Goal: Communication & Community: Answer question/provide support

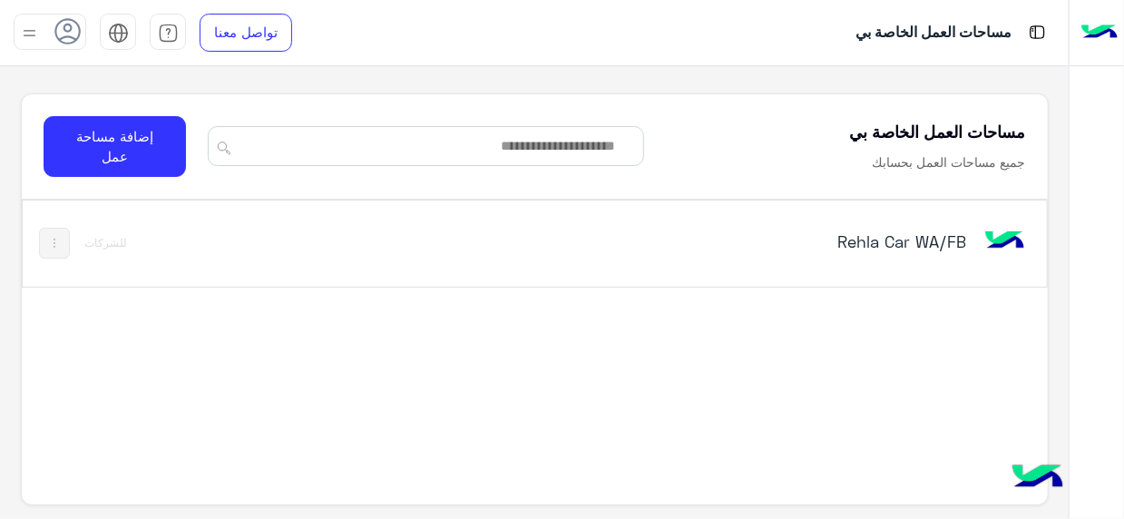
click at [940, 243] on h5 "Rehla Car WA/FB" at bounding box center [788, 241] width 357 height 22
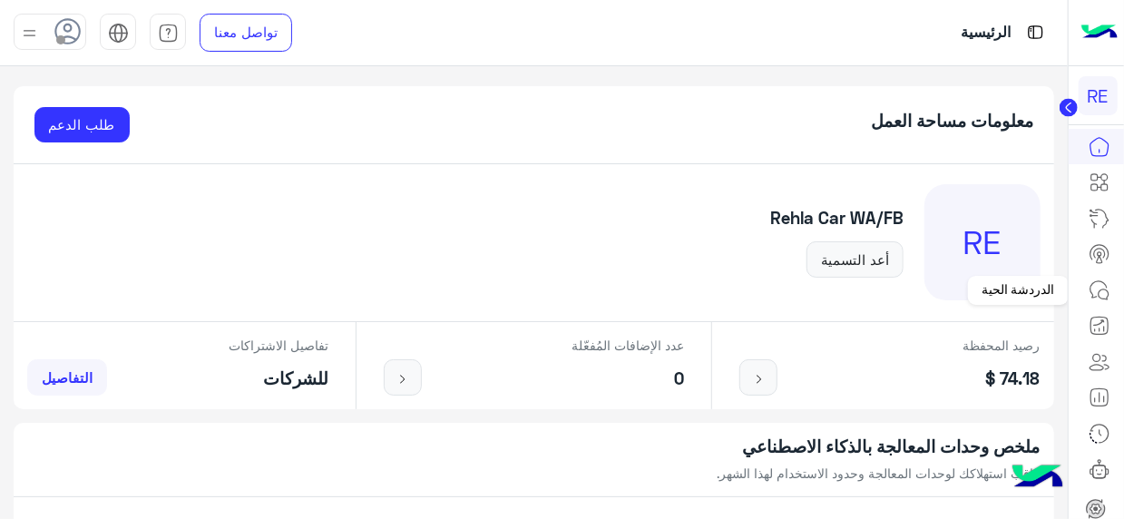
click at [1103, 286] on icon at bounding box center [1100, 290] width 22 height 22
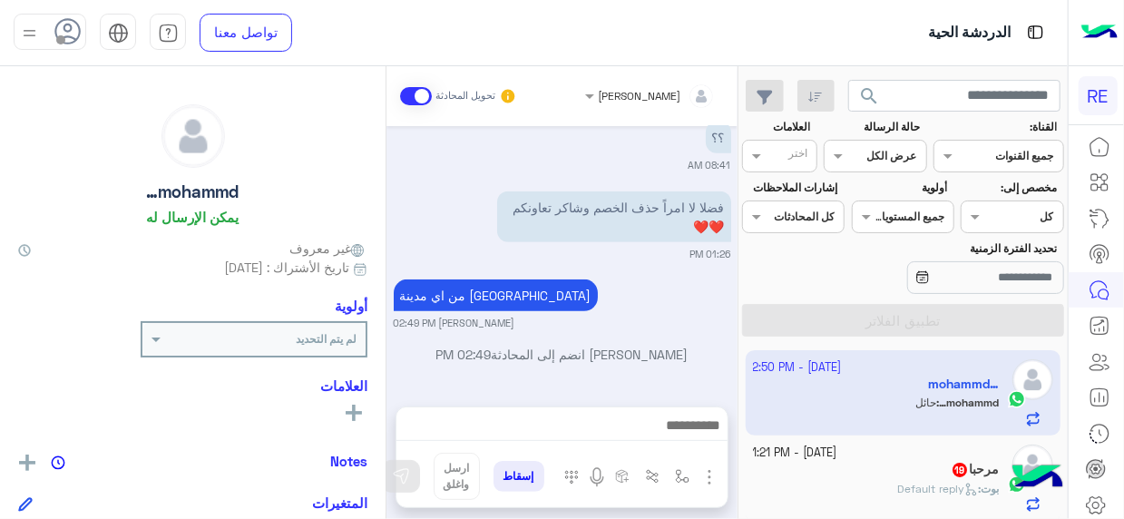
scroll to position [541, 0]
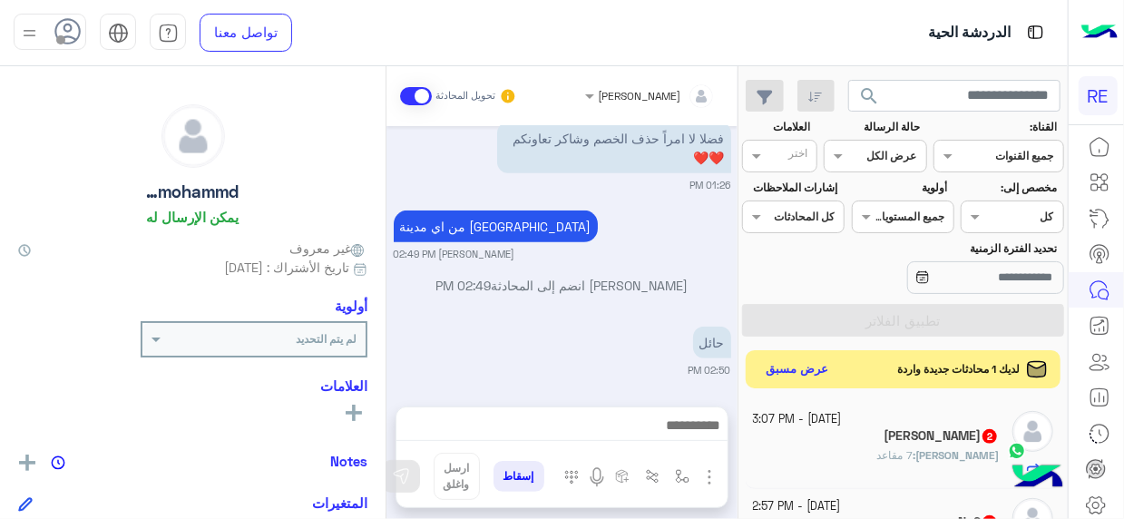
click at [828, 367] on button "عرض مسبق" at bounding box center [797, 369] width 76 height 24
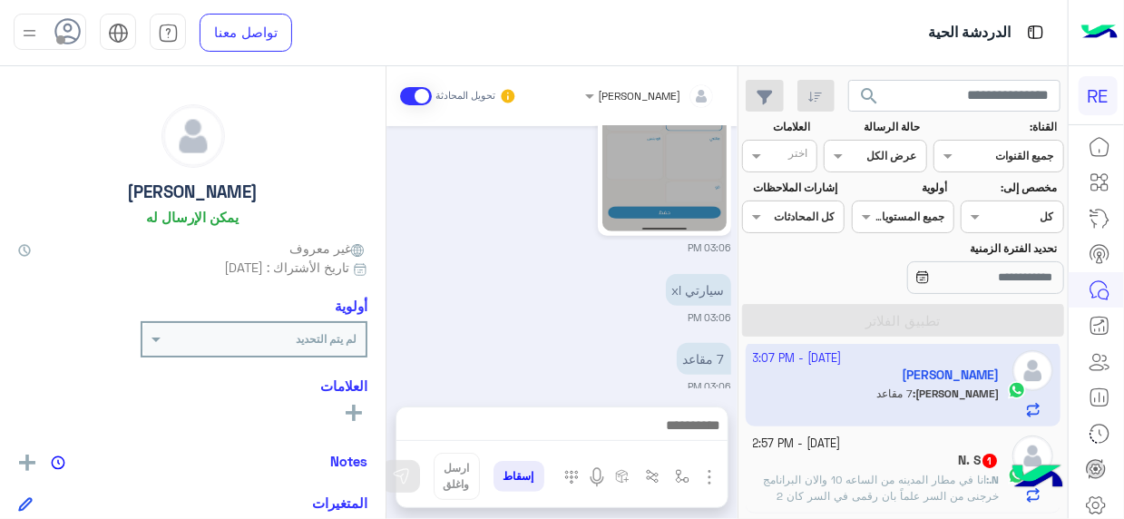
scroll to position [612, 0]
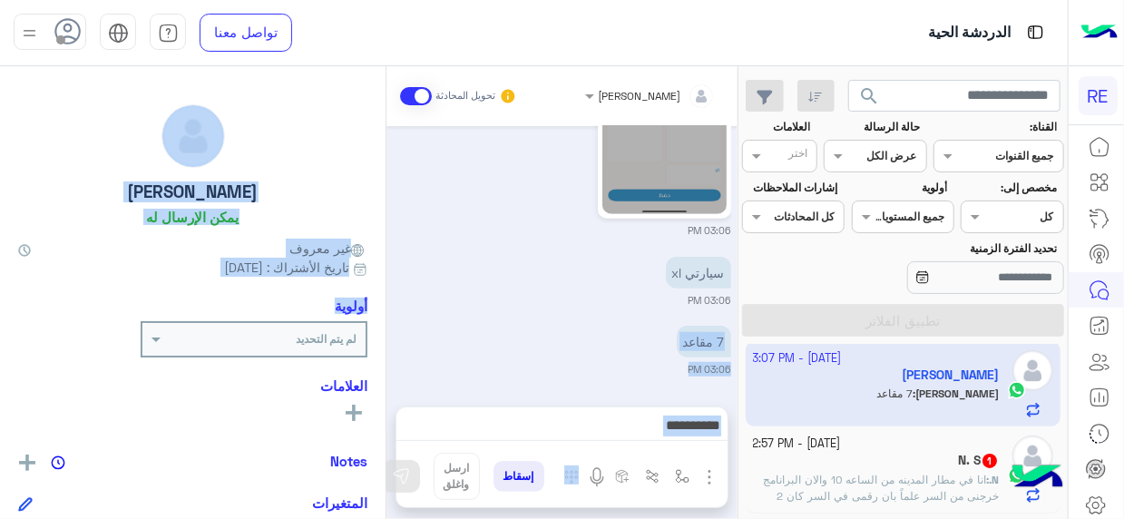
drag, startPoint x: 386, startPoint y: 348, endPoint x: 387, endPoint y: 330, distance: 17.3
click at [387, 330] on mat-drawer-container "[PERSON_NAME] تحويل المحادثة [DATE] [PERSON_NAME] انضم إلى المحادثة 01:34 AM 05…" at bounding box center [369, 296] width 738 height 460
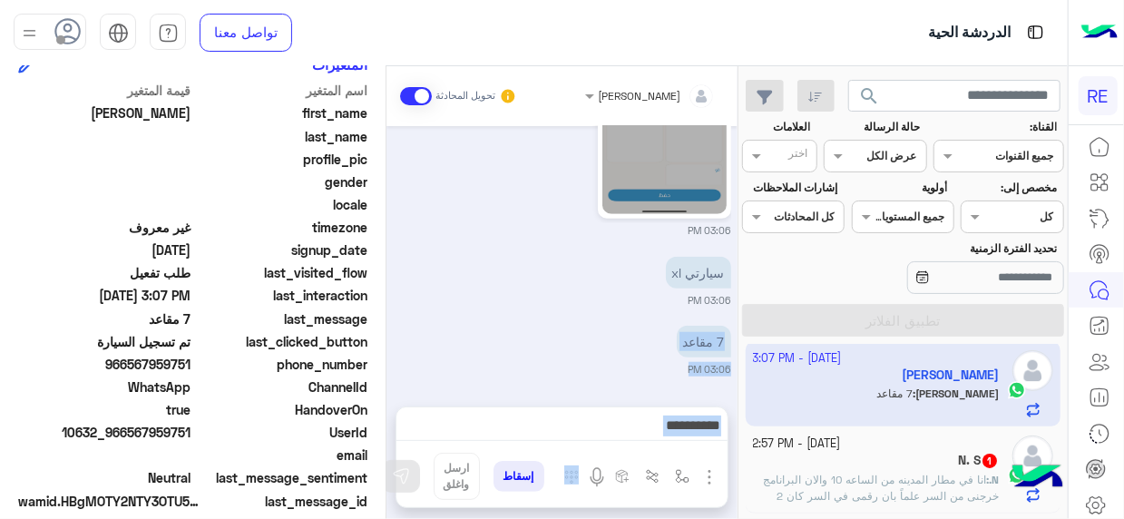
scroll to position [440, 0]
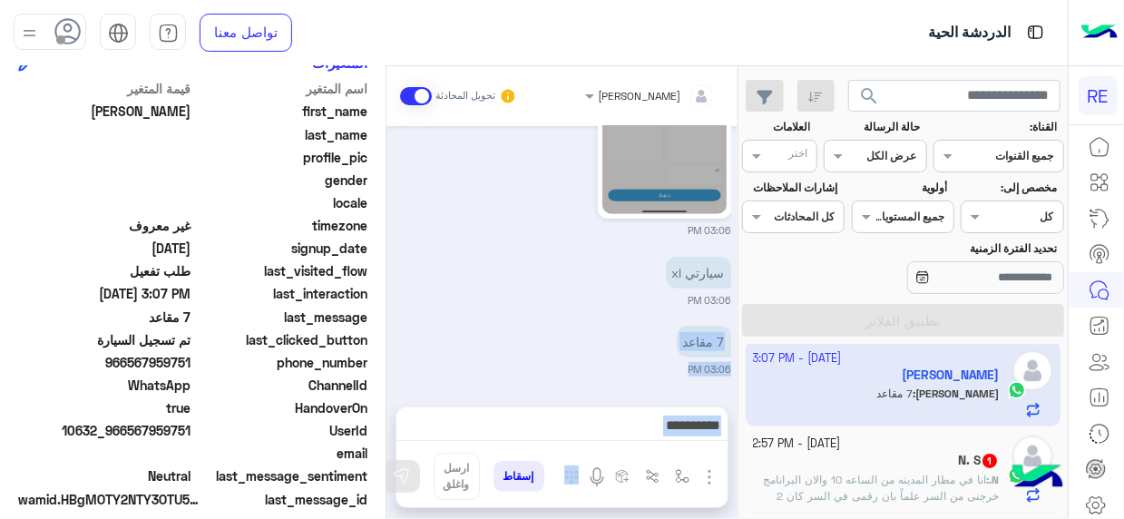
drag, startPoint x: 132, startPoint y: 367, endPoint x: 193, endPoint y: 367, distance: 61.7
click at [191, 367] on span "966567959751" at bounding box center [104, 362] width 173 height 19
copy span "567959751"
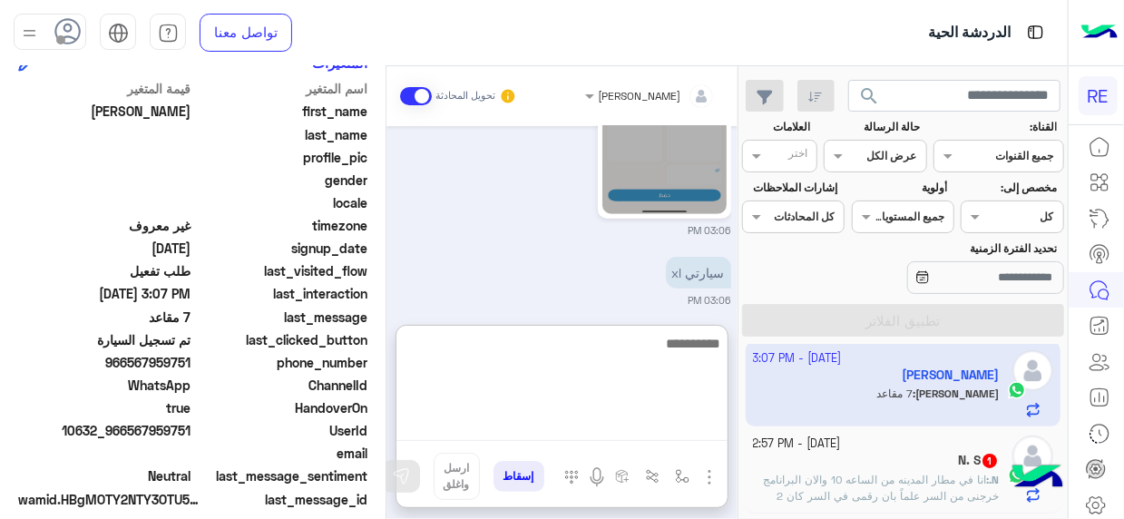
scroll to position [648, 0]
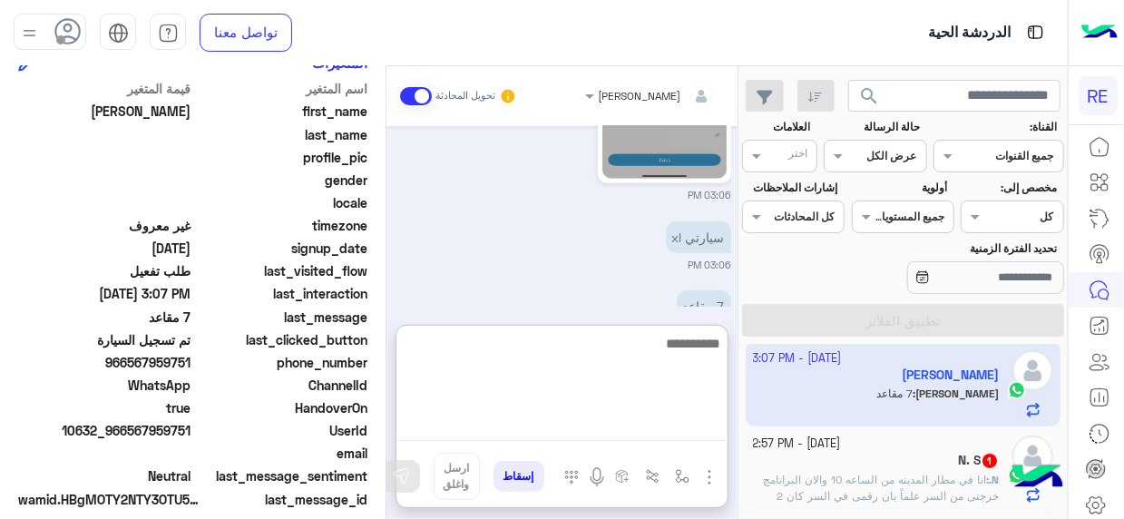
click at [671, 429] on textarea at bounding box center [561, 386] width 331 height 109
type textarea "**********"
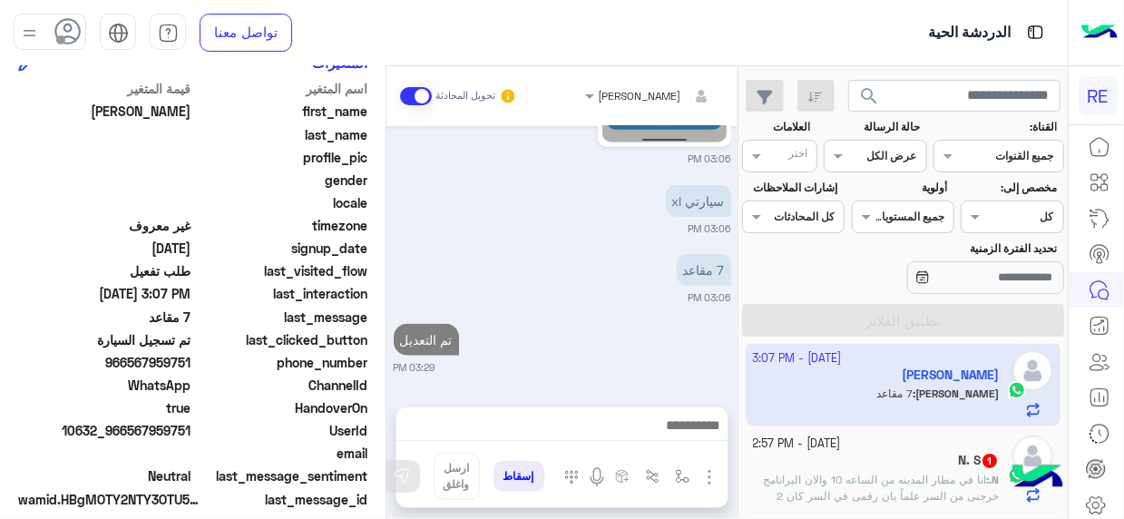
scroll to position [713, 0]
click at [886, 468] on div "N. S 1" at bounding box center [876, 462] width 247 height 19
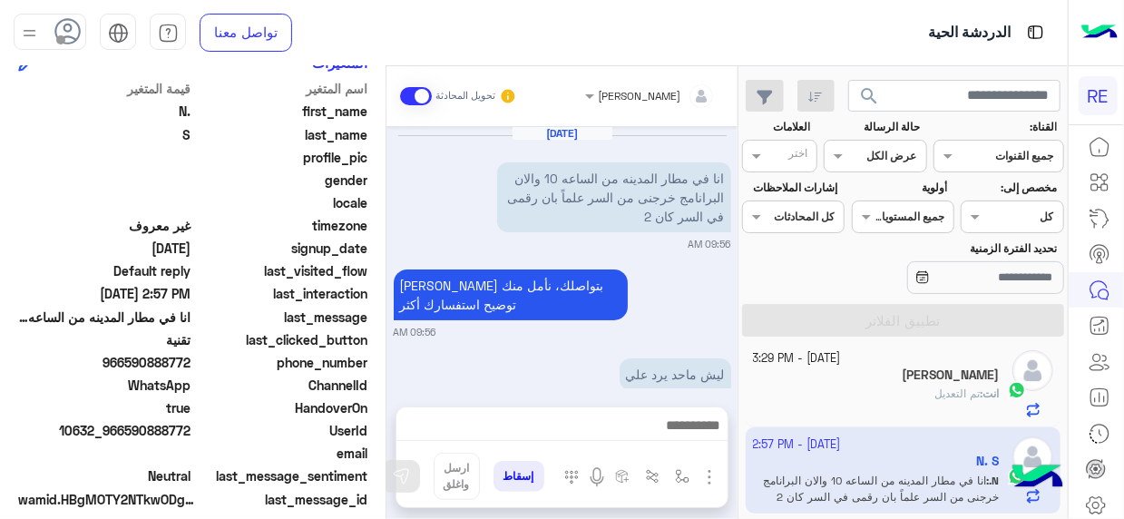
scroll to position [539, 0]
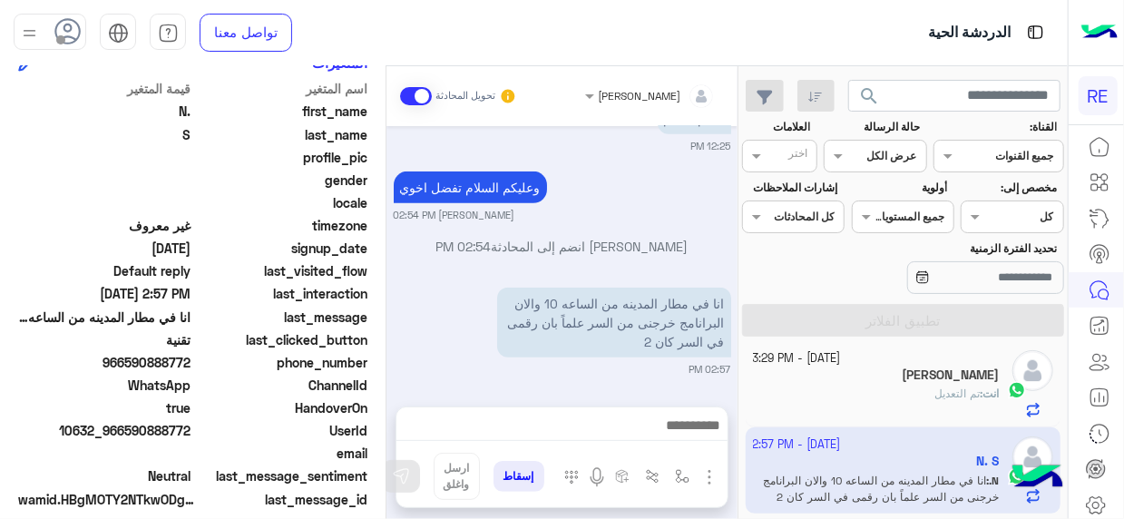
drag, startPoint x: 405, startPoint y: 391, endPoint x: 628, endPoint y: 204, distance: 291.1
click at [628, 204] on div "[PERSON_NAME] تحويل المحادثة [DATE] انا في مطار المدينه من الساعه 10 والان البر…" at bounding box center [562, 296] width 351 height 460
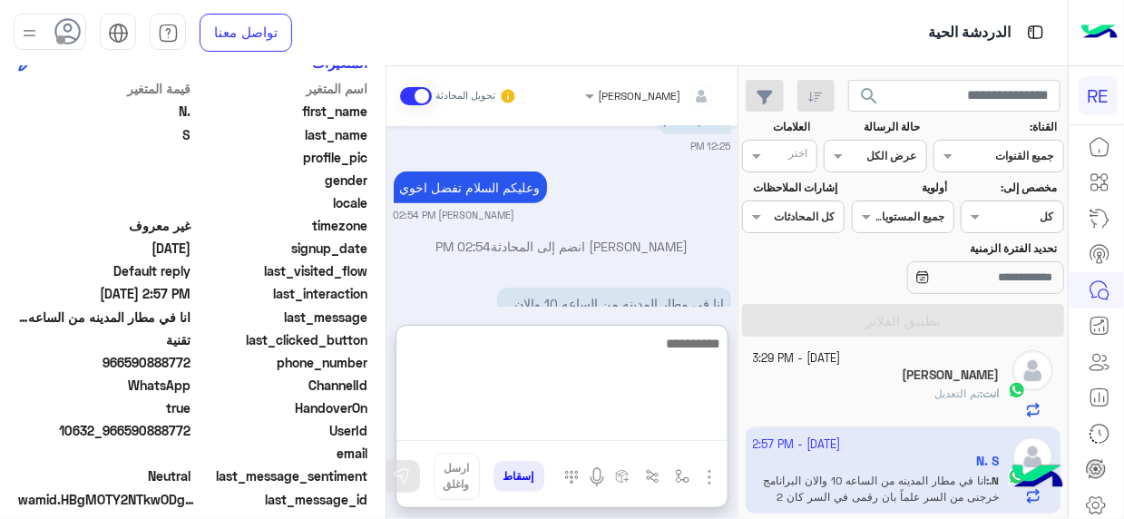
click at [706, 430] on textarea at bounding box center [561, 386] width 331 height 109
type textarea "*"
type textarea "**********"
click at [609, 433] on textarea "**********" at bounding box center [561, 386] width 331 height 109
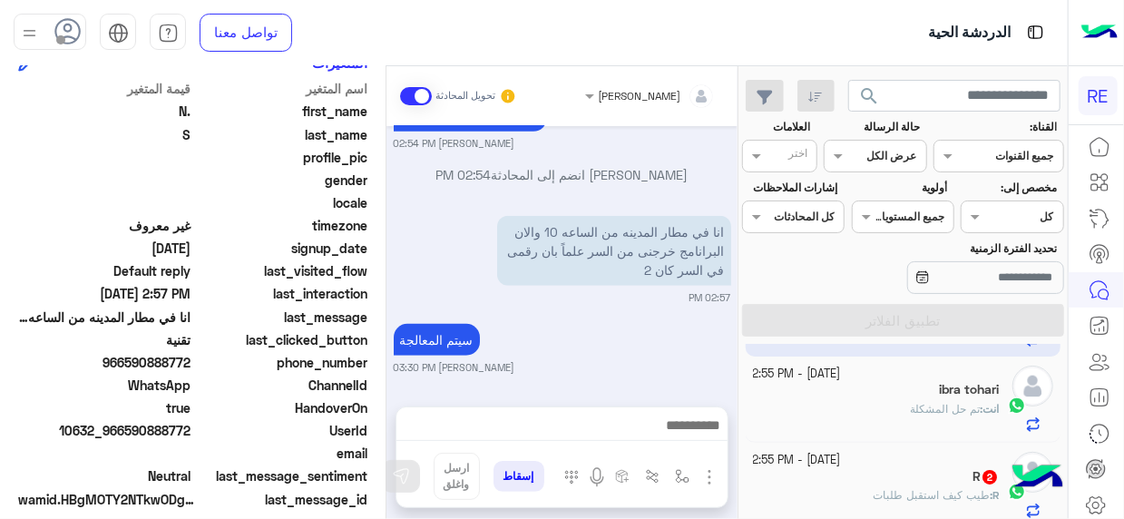
scroll to position [648, 0]
click at [900, 474] on div "R 2" at bounding box center [876, 478] width 247 height 19
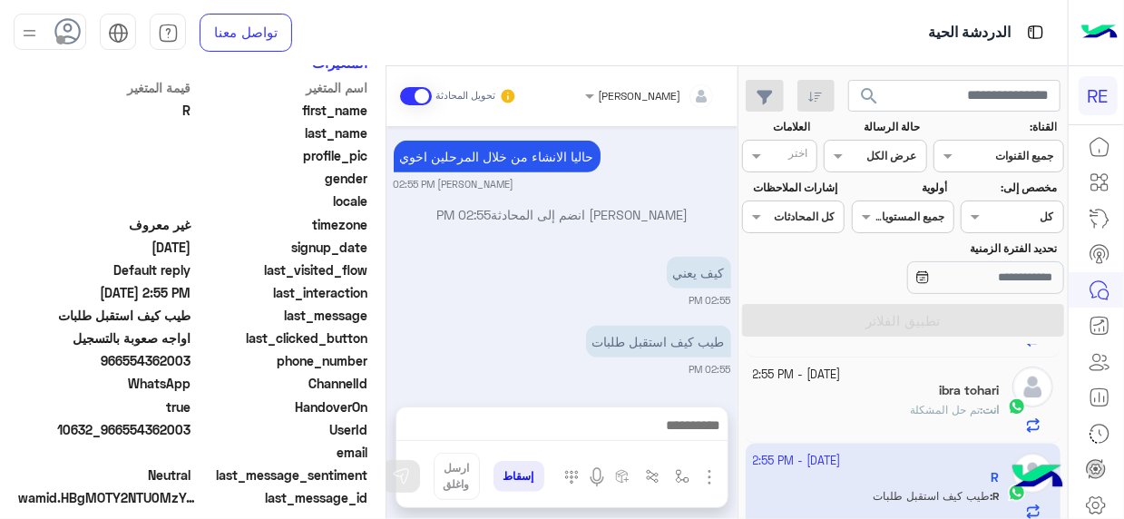
scroll to position [440, 0]
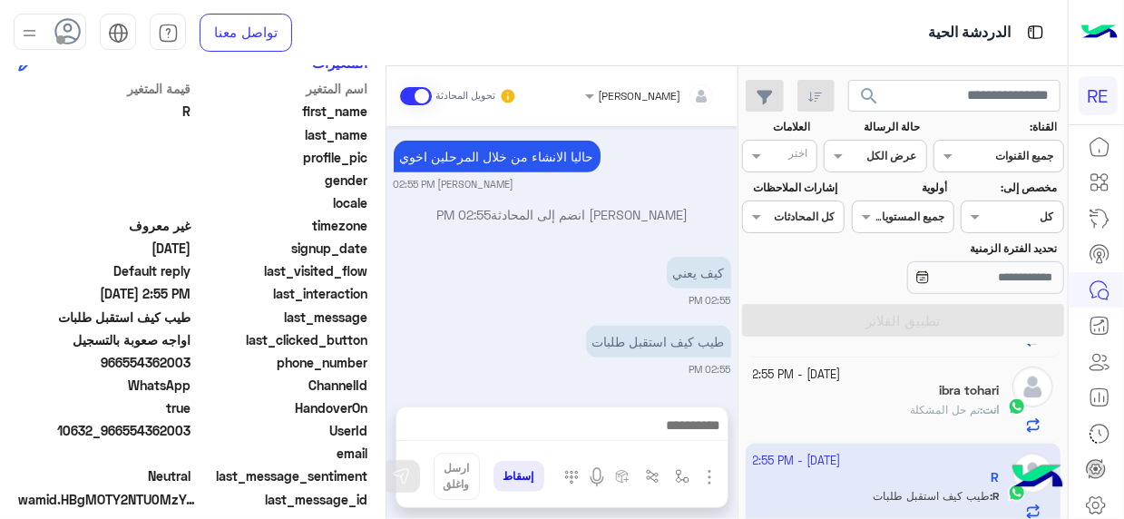
click at [737, 367] on div "[DATE] لا استطيع انشاء رحلات ولا استطيع استقبال رحلات 11:59 AM [PERSON_NAME] بت…" at bounding box center [562, 257] width 351 height 262
click at [742, 371] on mat-drawer-container "search القناة: القناه جميع القنوات حالة الرسالة القناه عرض الكل العلامات اختر م…" at bounding box center [534, 296] width 1068 height 460
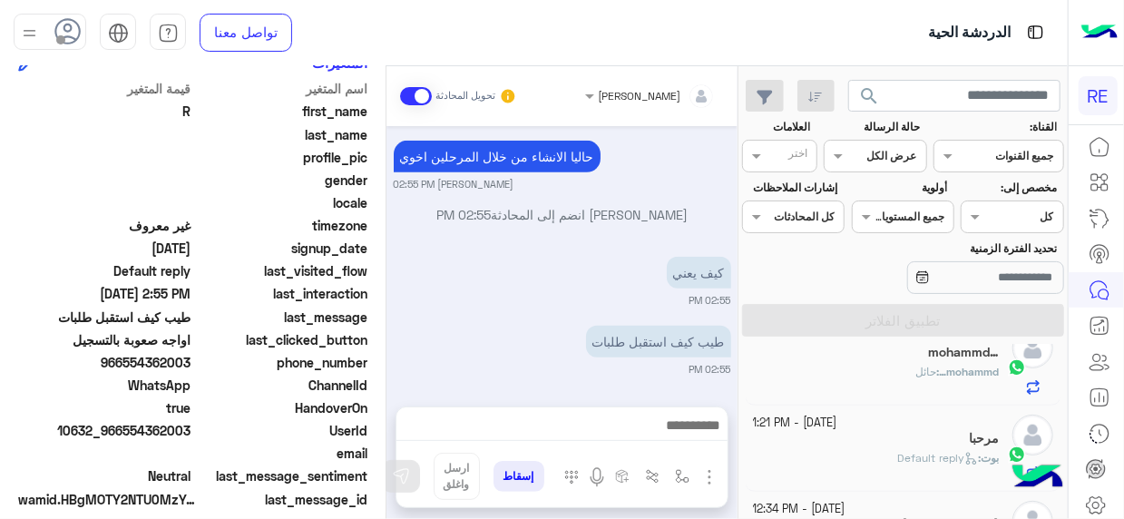
scroll to position [0, 0]
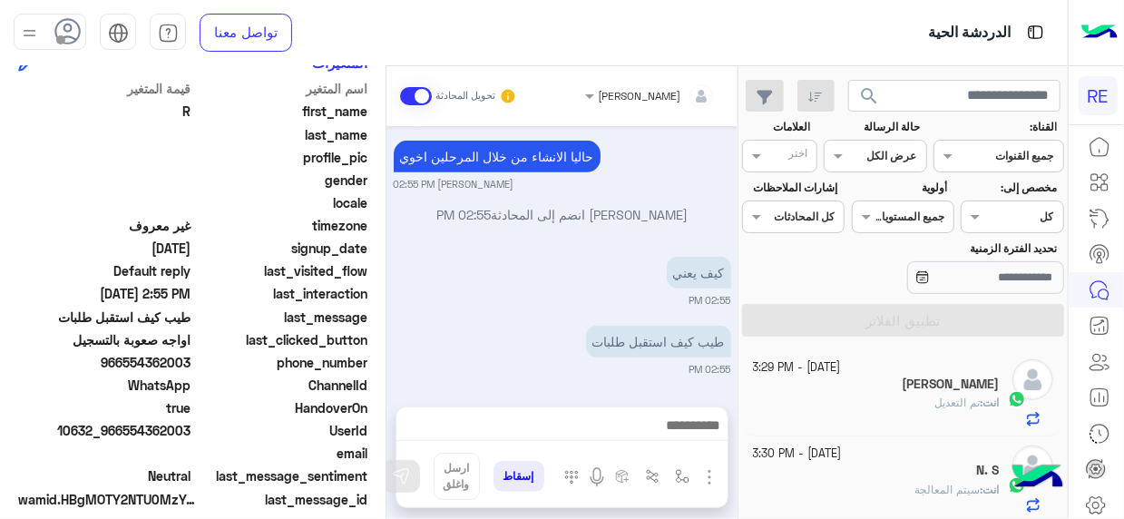
click at [446, 379] on div "[DATE] لا استطيع انشاء رحلات ولا استطيع استقبال رحلات 11:59 AM [PERSON_NAME] بت…" at bounding box center [562, 257] width 351 height 262
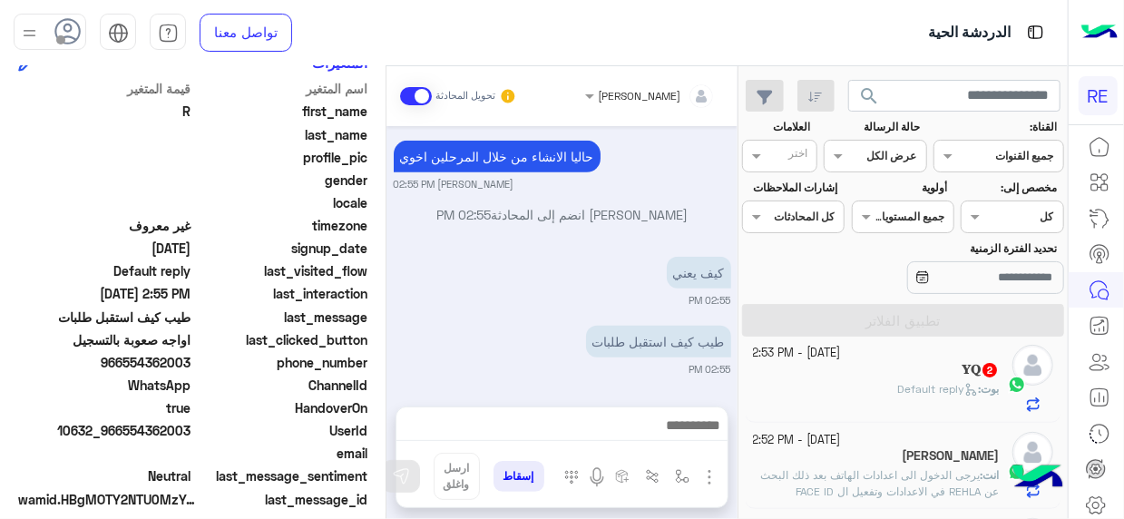
scroll to position [387, 0]
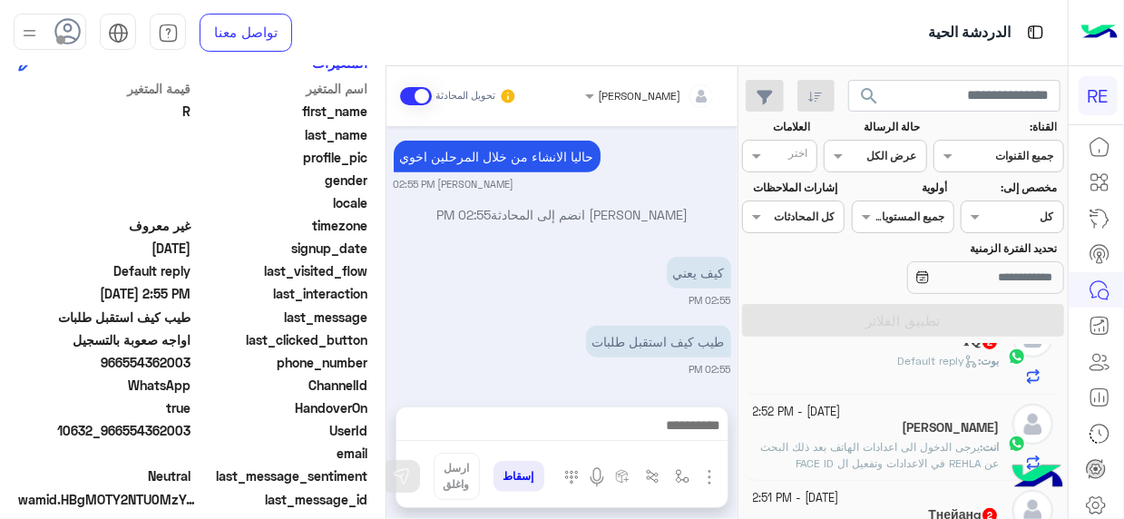
click at [885, 365] on div "[PERSON_NAME] : Default reply" at bounding box center [876, 369] width 247 height 32
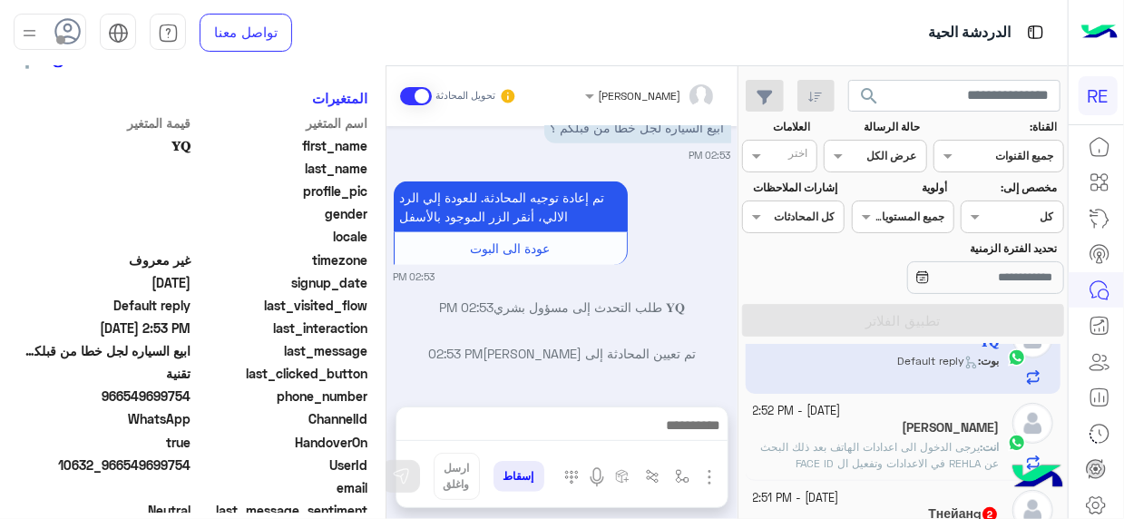
scroll to position [437, 0]
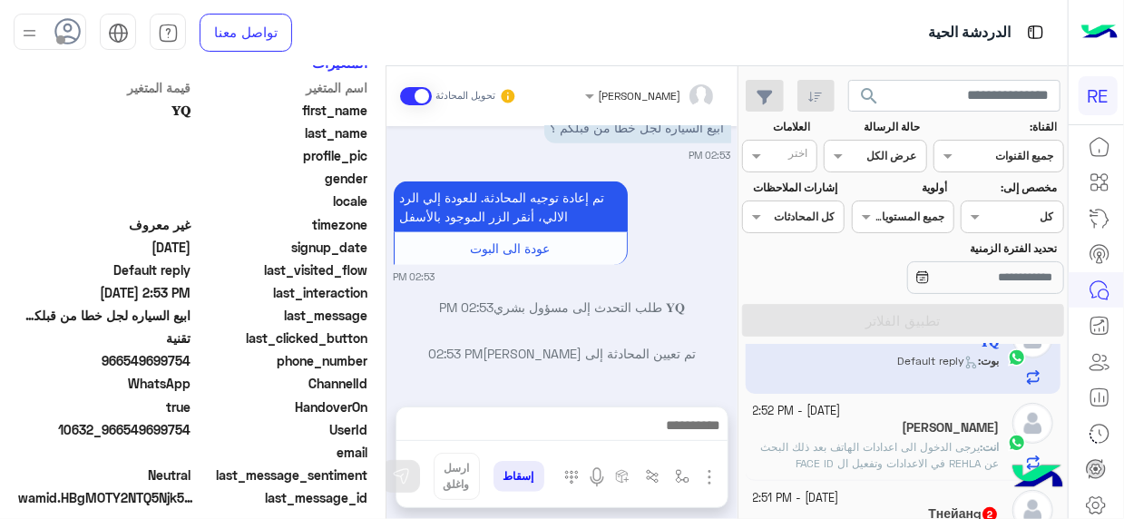
click at [910, 497] on div "[DATE] - 2:51 PM" at bounding box center [876, 498] width 247 height 17
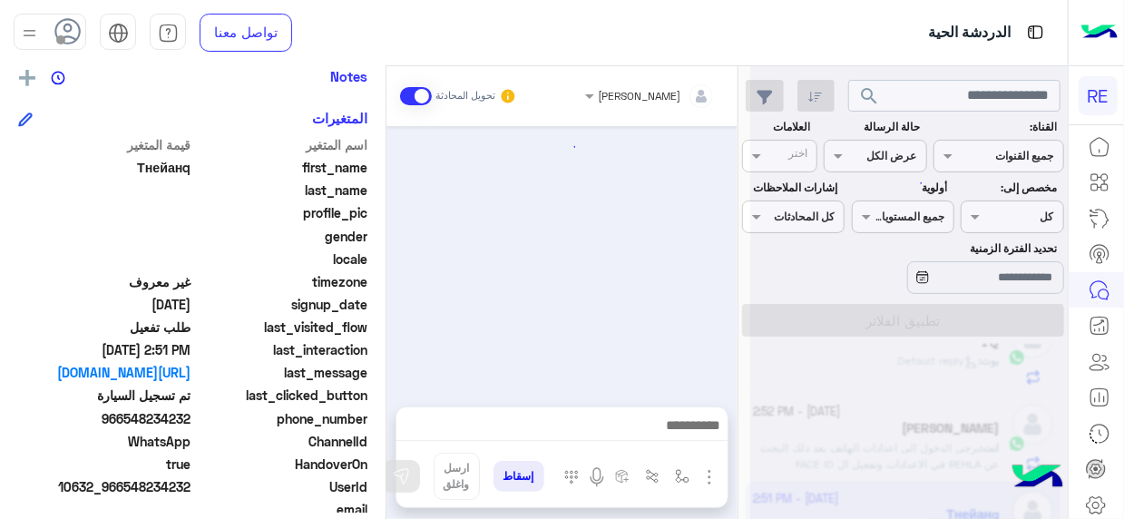
scroll to position [661, 0]
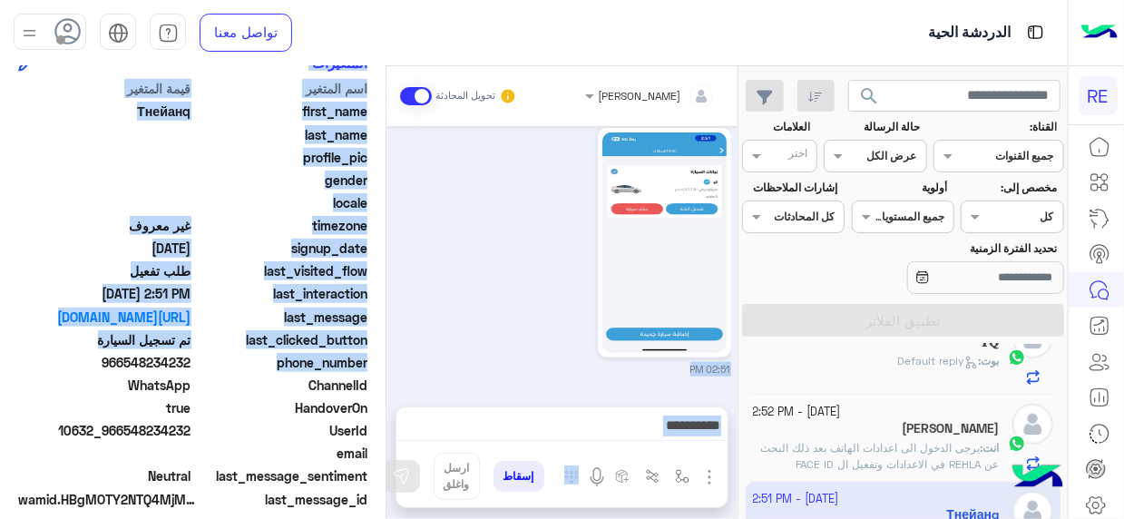
drag, startPoint x: 385, startPoint y: 367, endPoint x: 392, endPoint y: 335, distance: 33.5
click at [392, 335] on mat-drawer-container "Terhal Almodon تحويل المحادثة [DATE] ايوه 02:14 PM سيتم مراجعة الطلب Terhal Alm…" at bounding box center [369, 296] width 738 height 460
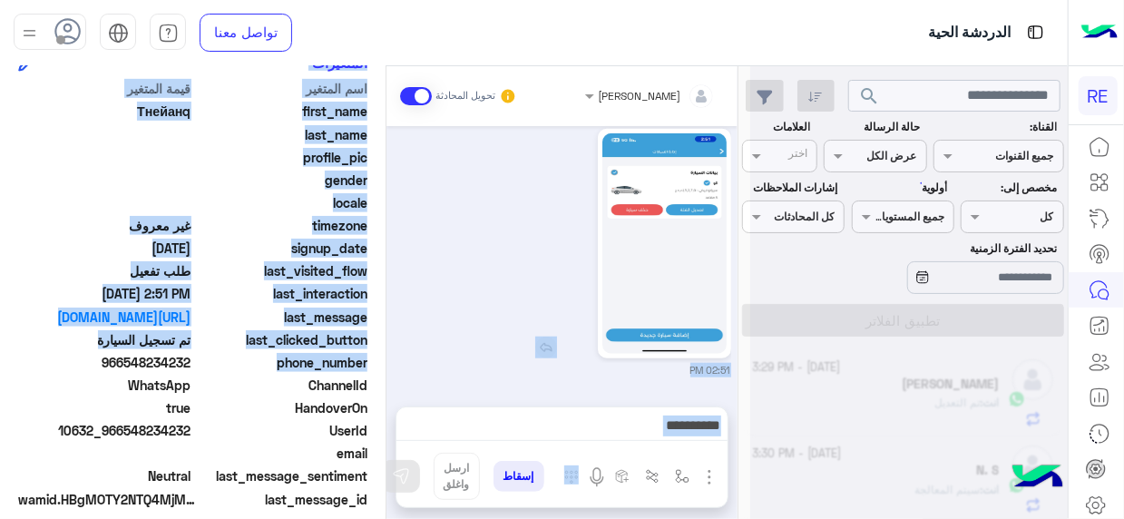
scroll to position [9, 0]
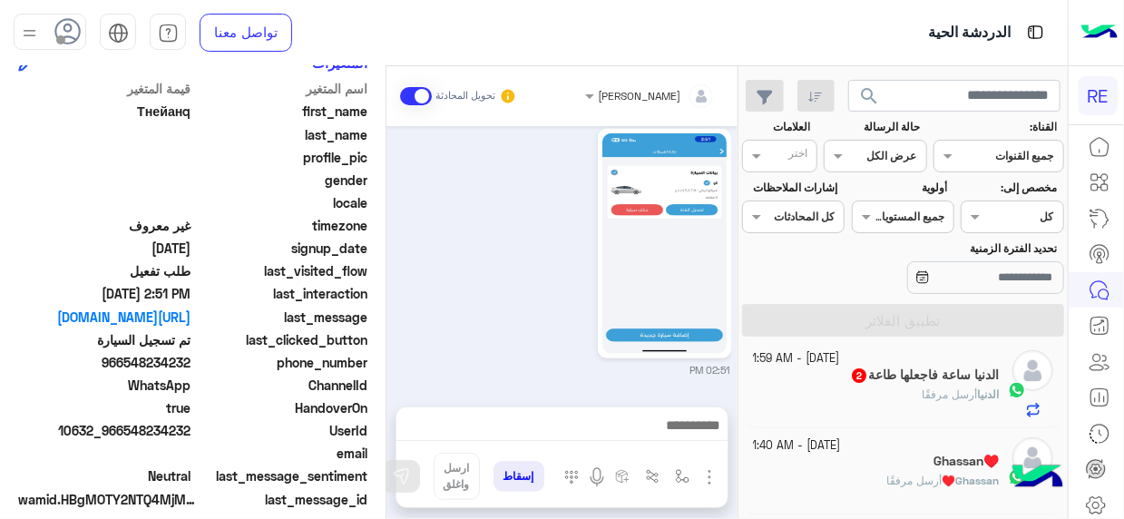
click at [871, 391] on div "الدنيا أرسل مرفقًا" at bounding box center [876, 403] width 247 height 32
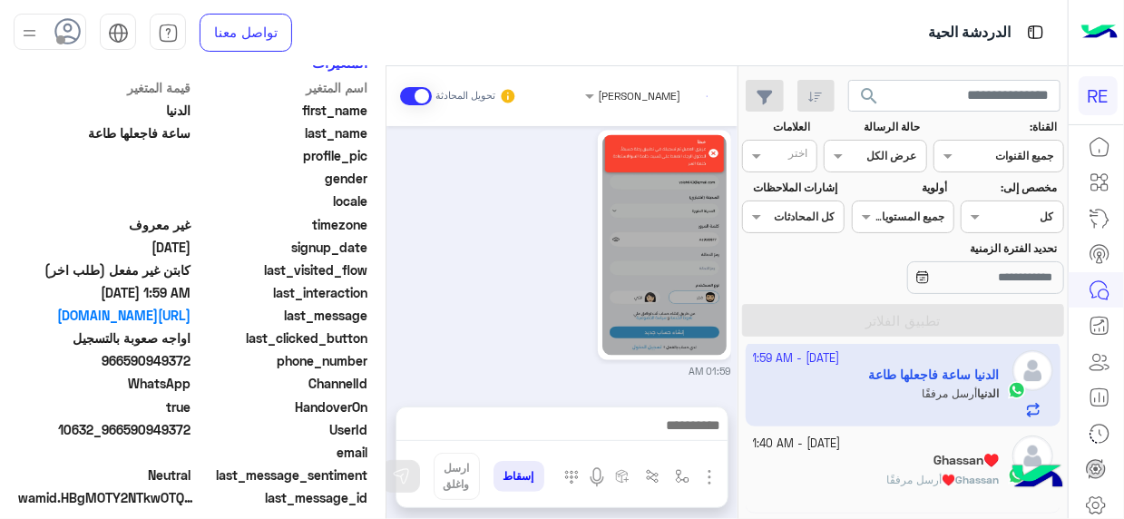
scroll to position [440, 0]
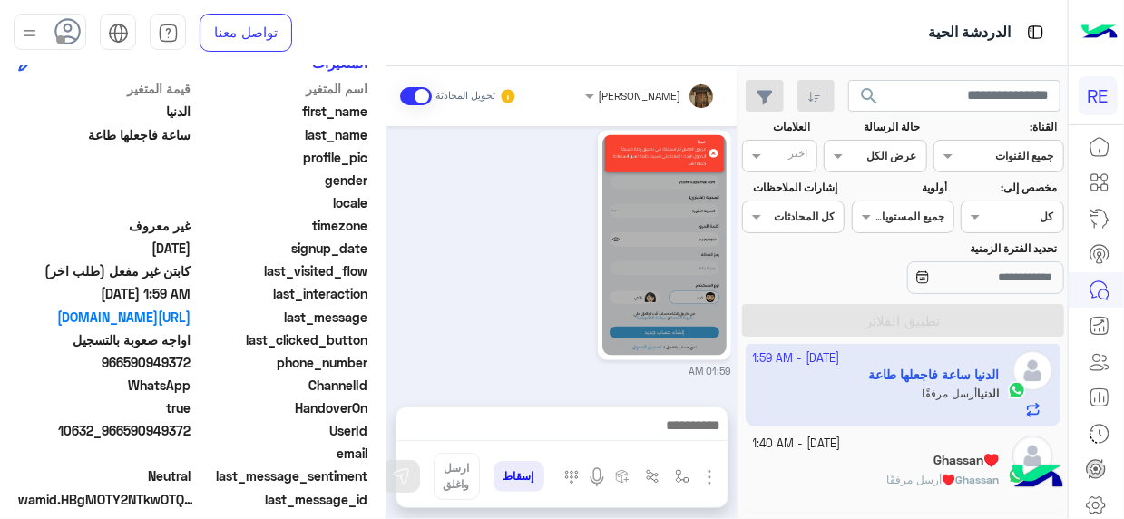
drag, startPoint x: 386, startPoint y: 371, endPoint x: 392, endPoint y: 361, distance: 11.8
click at [392, 361] on mat-drawer-container "[PERSON_NAME] تحويل المحادثة [DATE] اختر [DATE] الخدمات التالية: 10:52 PM تسجيل…" at bounding box center [369, 296] width 738 height 460
click at [390, 363] on div "[DATE] اختر [DATE] الخدمات التالية: 10:52 PM تسجيل حساب 10:52 PM يمكنك الاطلاع …" at bounding box center [562, 257] width 351 height 262
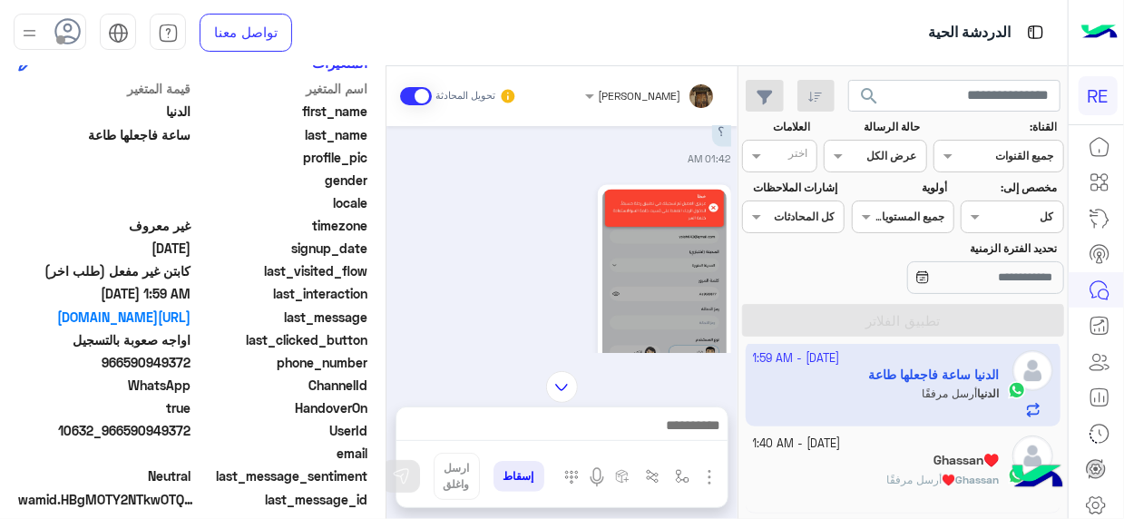
scroll to position [1482, 0]
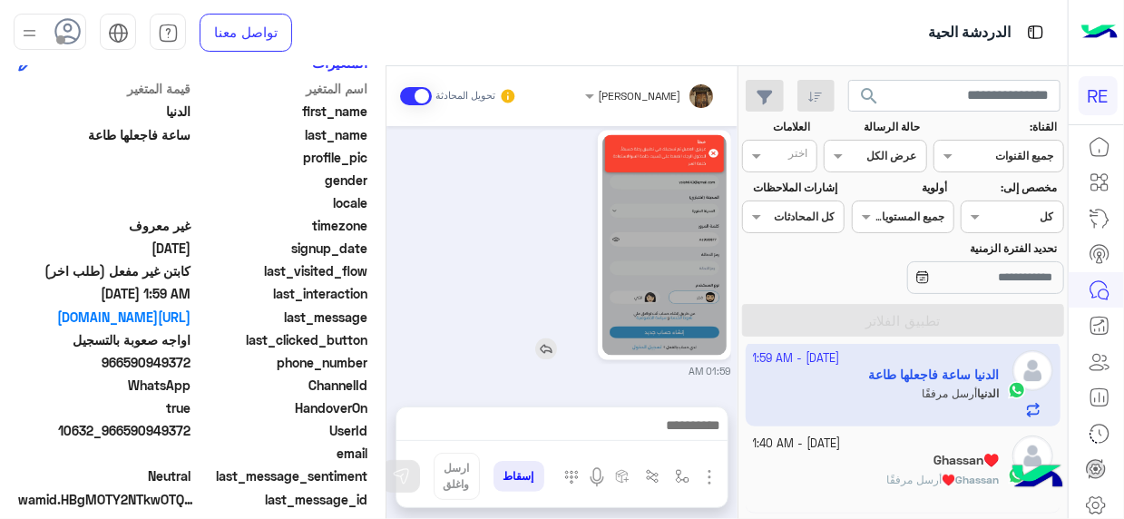
click at [643, 237] on img at bounding box center [664, 245] width 124 height 220
click at [503, 393] on div "[PERSON_NAME] تحويل المحادثة [DATE] اختر [DATE] الخدمات التالية: 10:52 PM تسجيل…" at bounding box center [562, 296] width 351 height 460
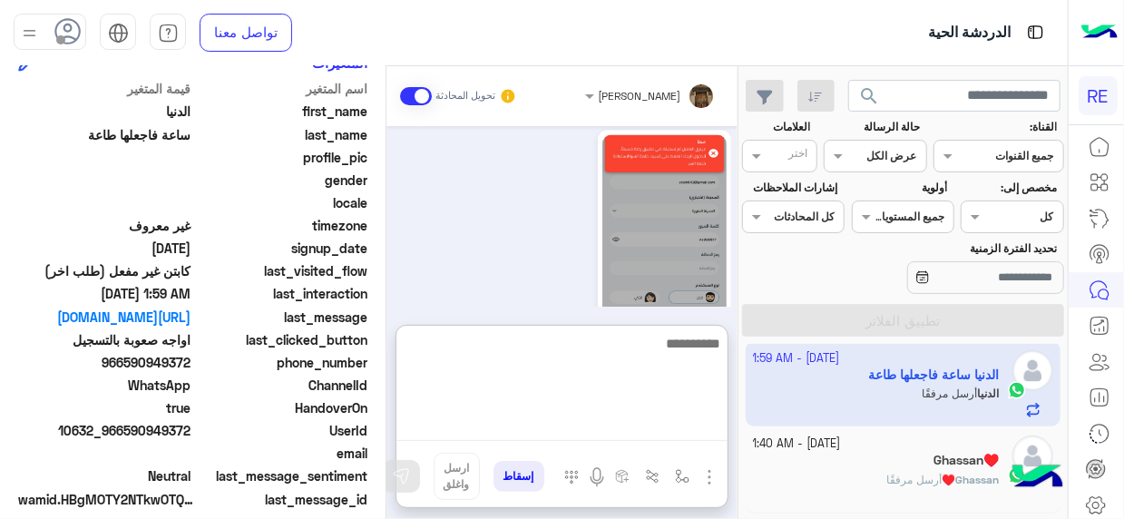
click at [700, 434] on textarea at bounding box center [561, 386] width 331 height 109
type textarea "*"
type textarea "**********"
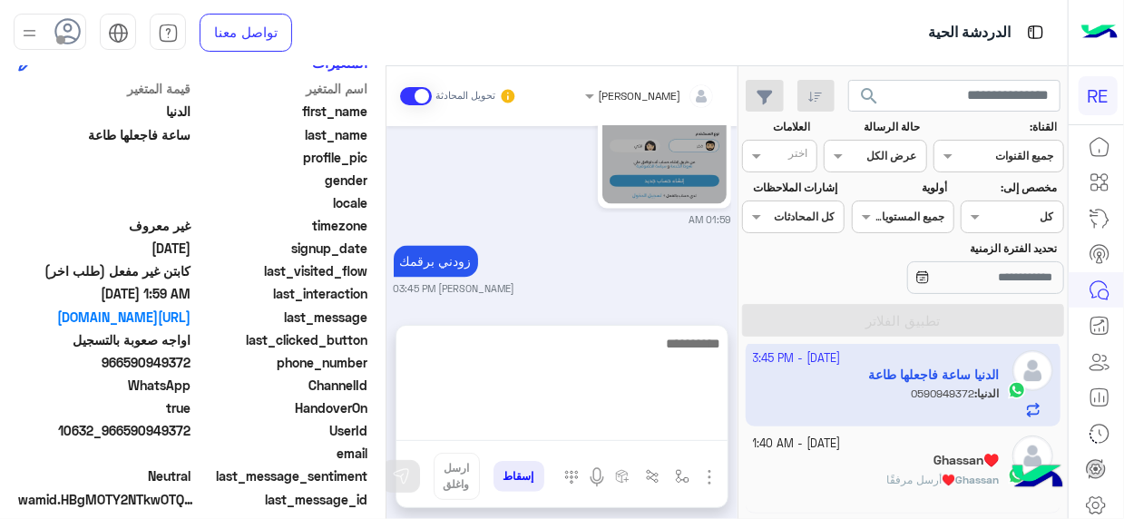
scroll to position [1667, 0]
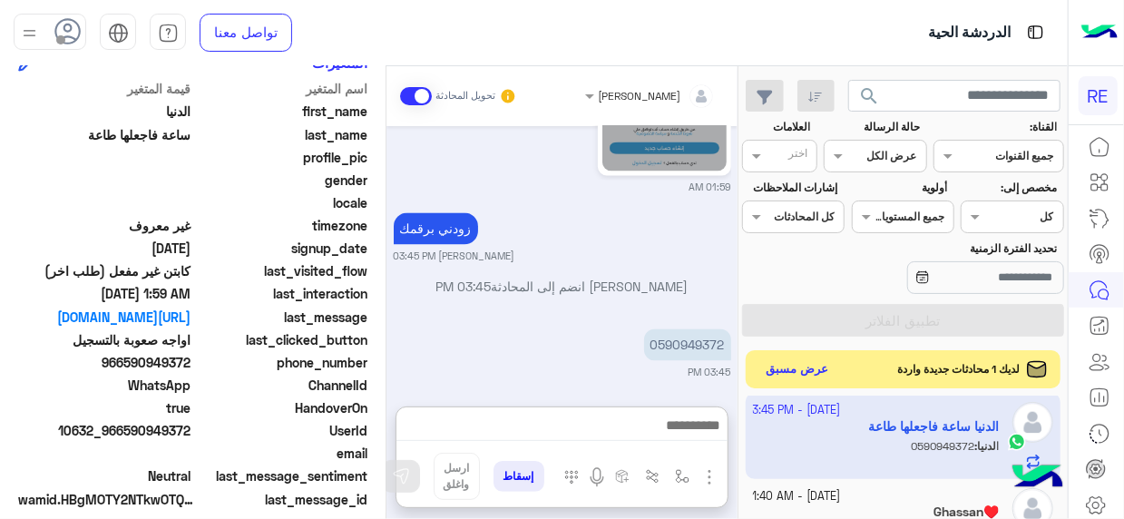
click at [811, 367] on button "عرض مسبق" at bounding box center [797, 369] width 76 height 24
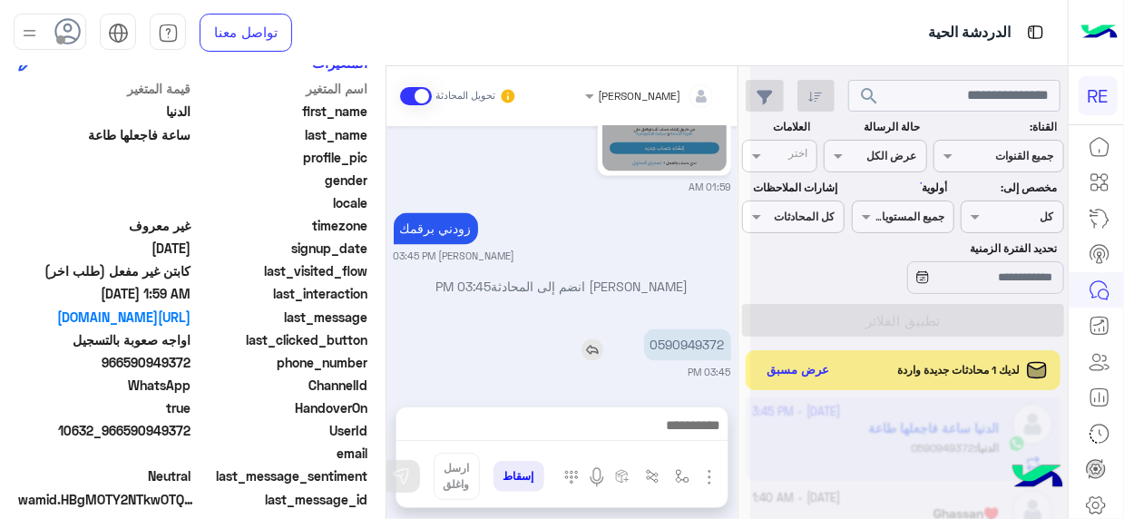
click at [685, 339] on p "0590949372" at bounding box center [687, 344] width 87 height 32
copy p "0590949372"
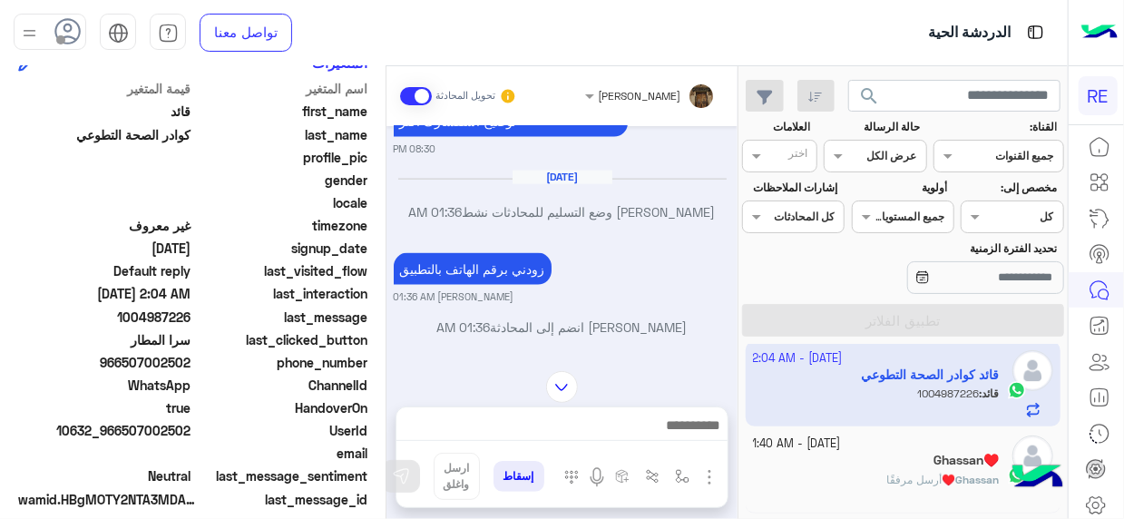
scroll to position [1194, 0]
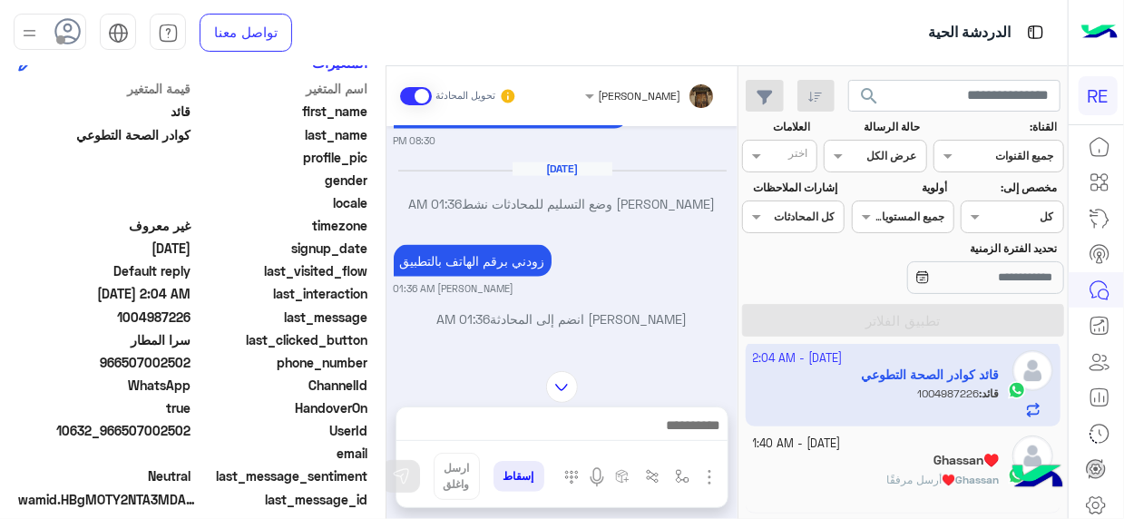
drag, startPoint x: 659, startPoint y: 298, endPoint x: 726, endPoint y: 301, distance: 67.2
click at [726, 361] on p "0507002502" at bounding box center [686, 377] width 90 height 32
copy p "507002502"
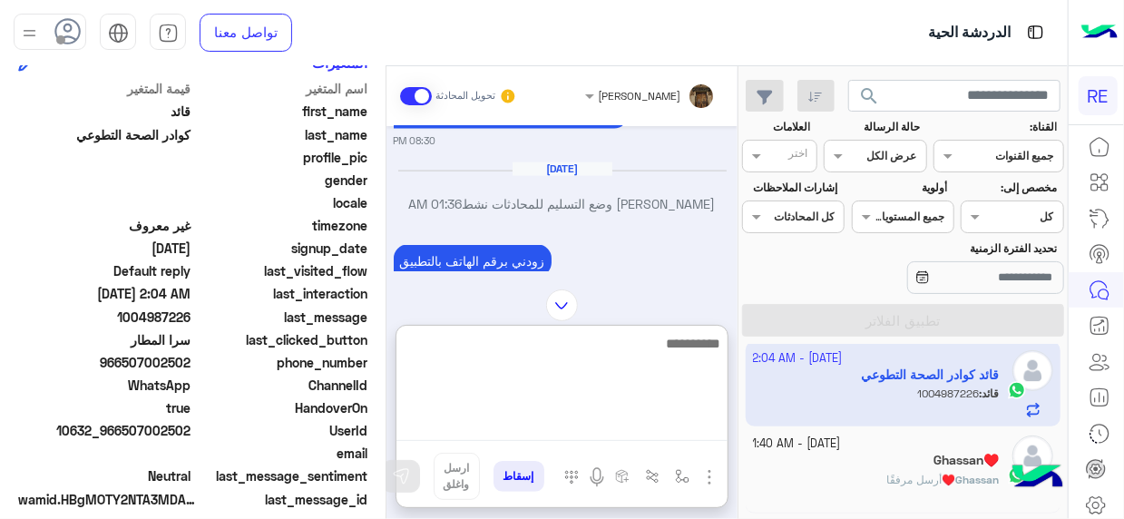
click at [700, 424] on textarea at bounding box center [561, 386] width 331 height 109
type textarea "**********"
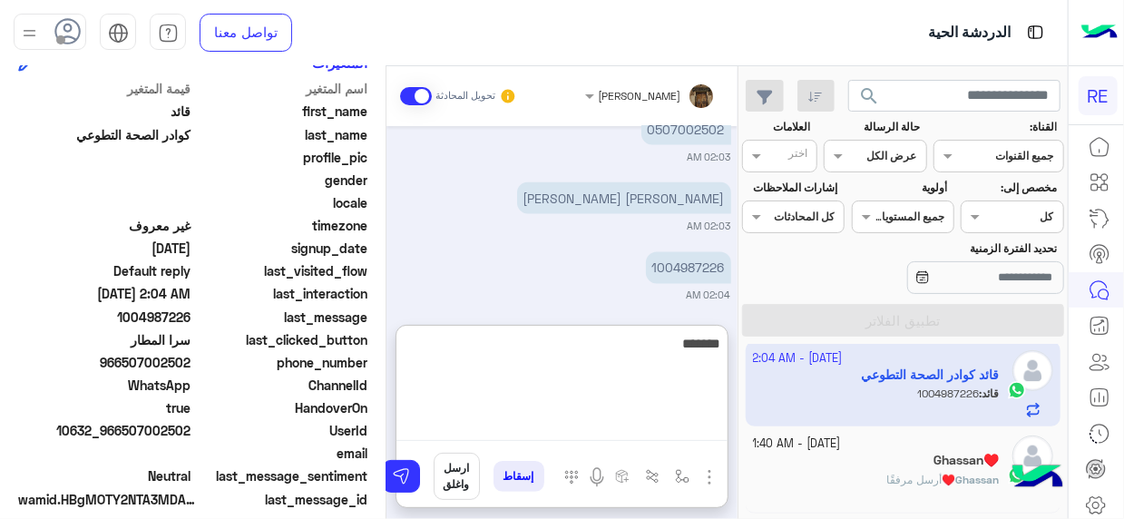
scroll to position [1488, 0]
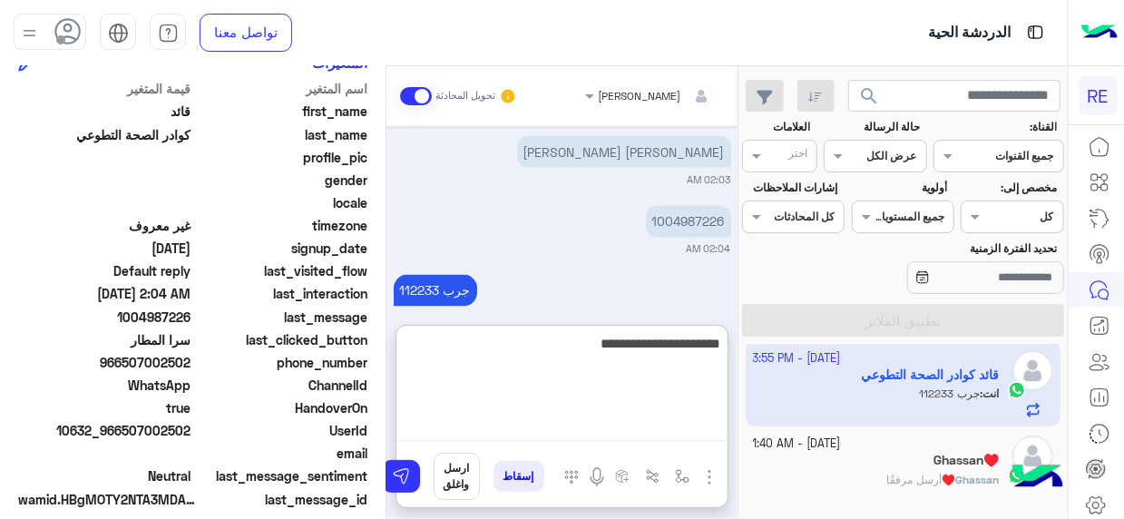
type textarea "**********"
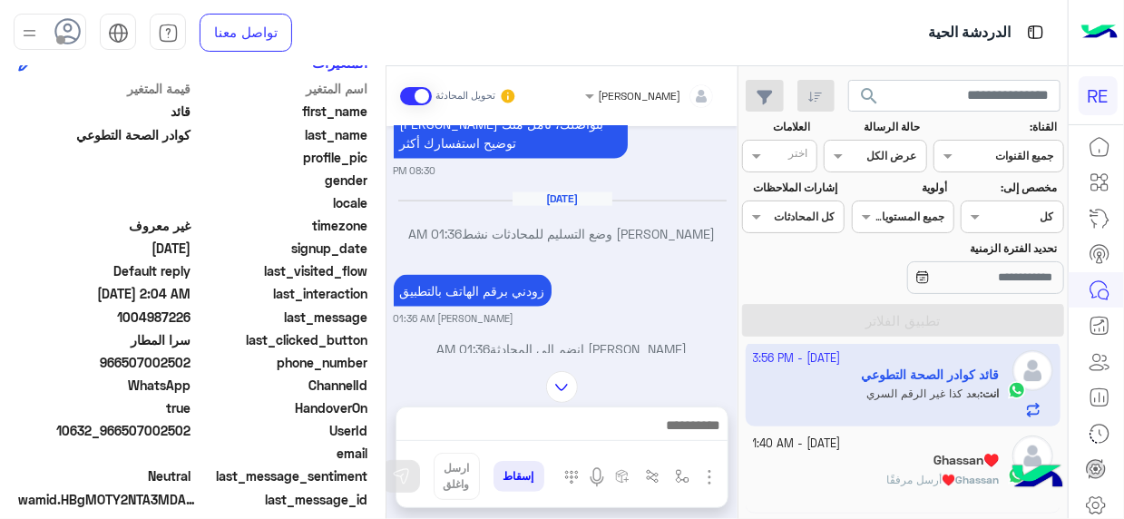
scroll to position [1474, 0]
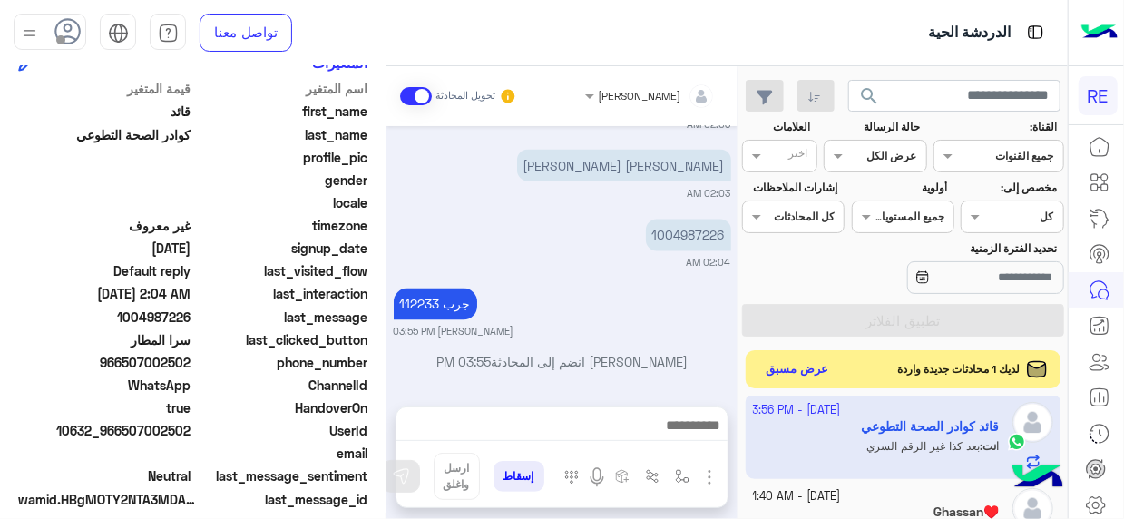
click at [794, 370] on button "عرض مسبق" at bounding box center [797, 369] width 76 height 24
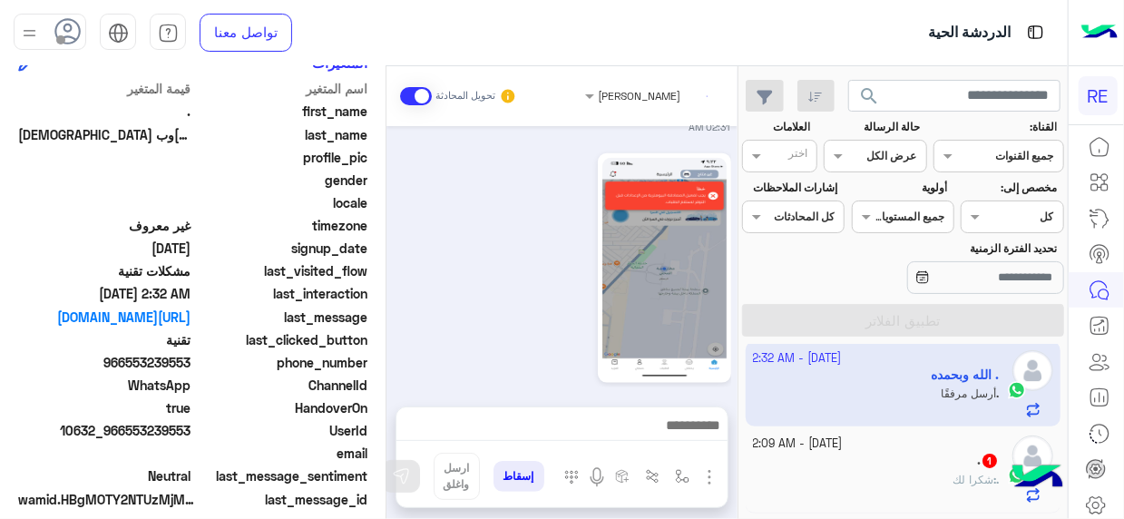
scroll to position [972, 0]
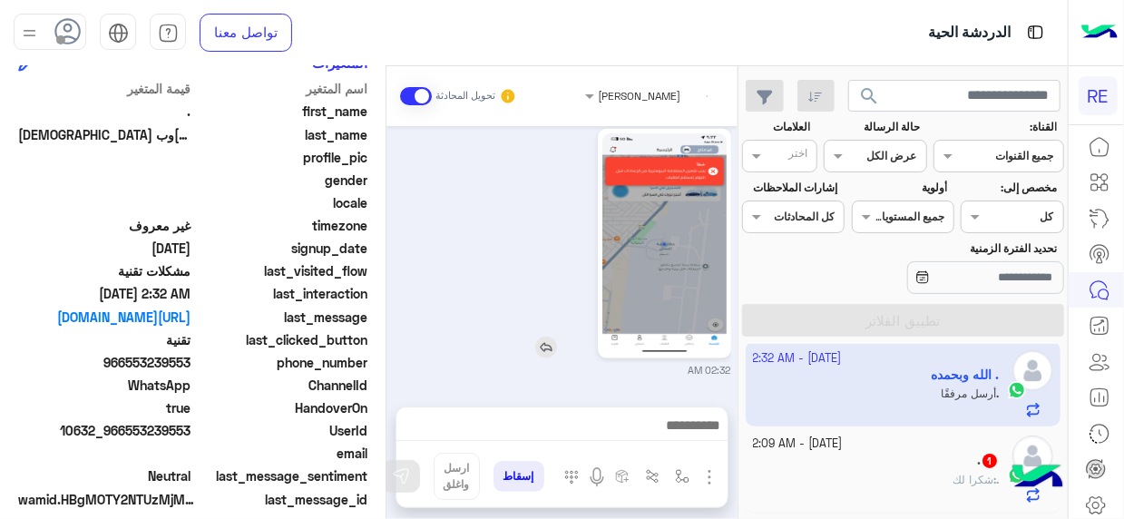
click at [700, 215] on img at bounding box center [664, 243] width 124 height 220
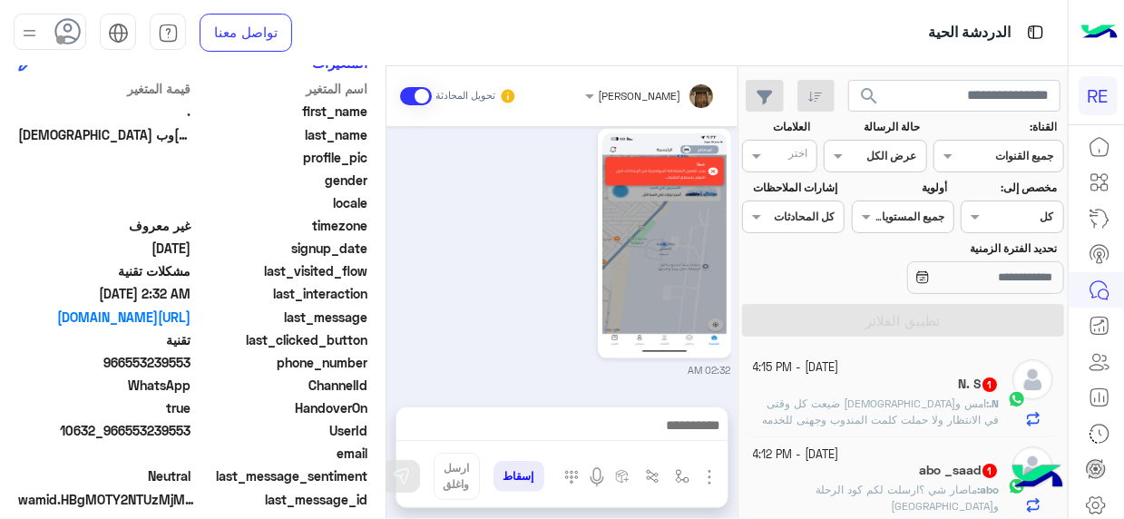
scroll to position [9, 0]
